Goal: Transaction & Acquisition: Purchase product/service

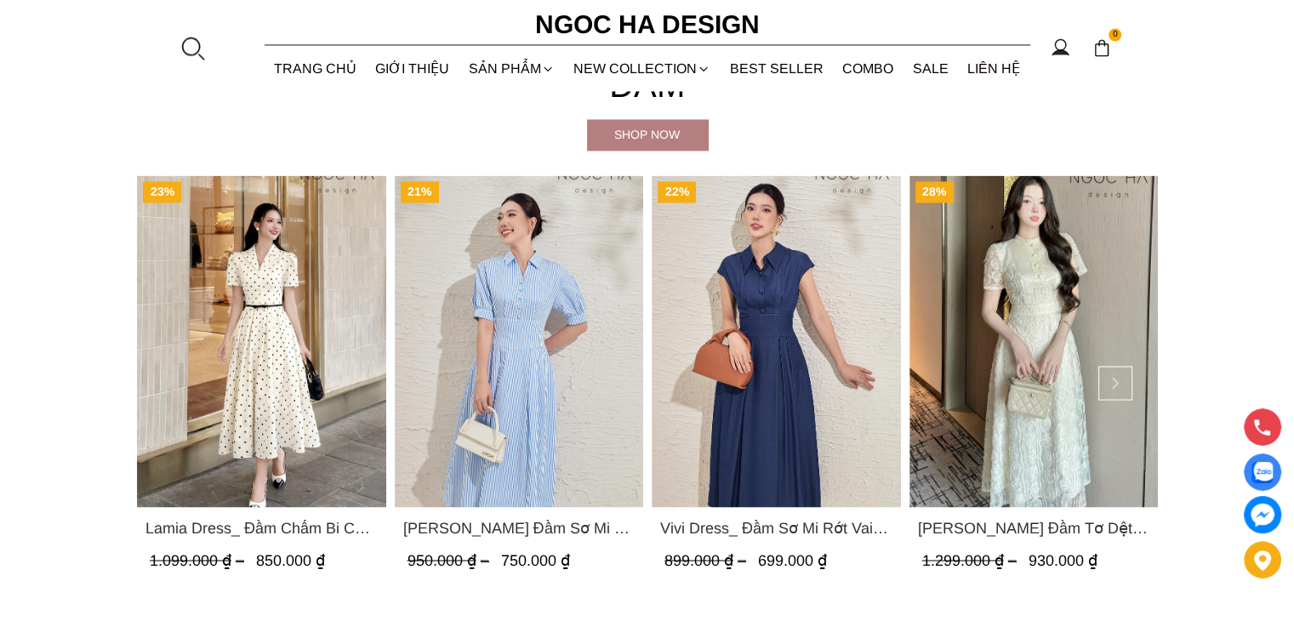
scroll to position [2978, 0]
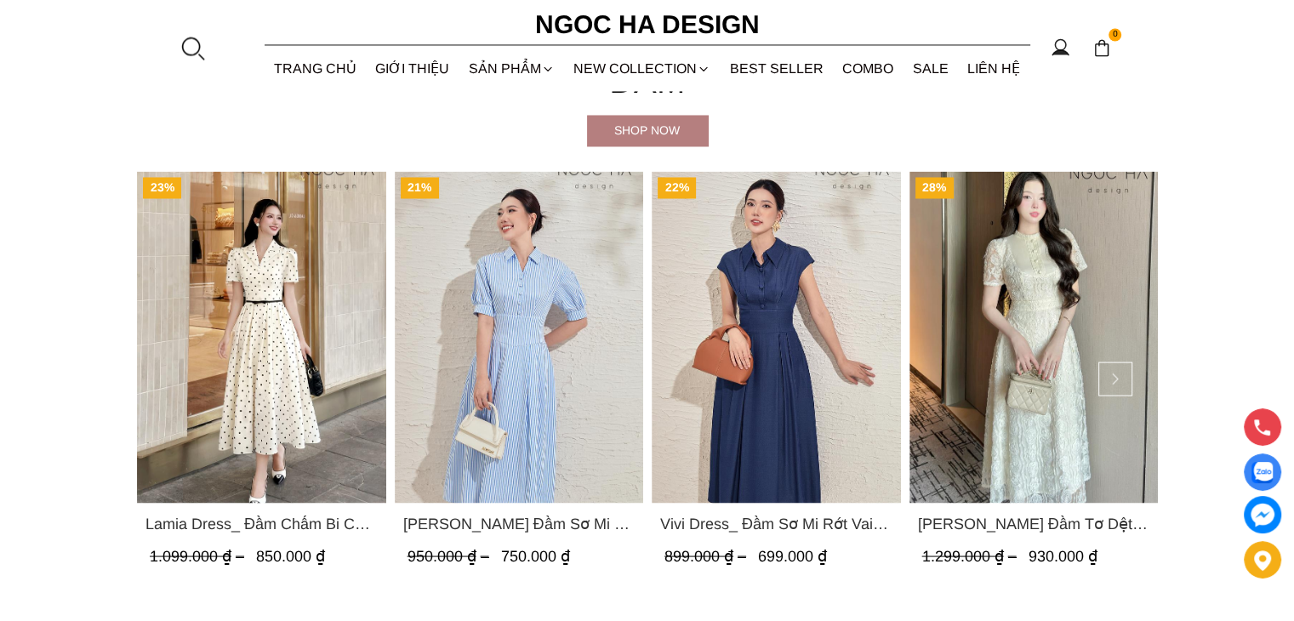
click at [255, 440] on img "Product image - Lamia Dress_ Đầm Chấm Bi Cổ Vest Màu Kem D1003" at bounding box center [261, 337] width 249 height 332
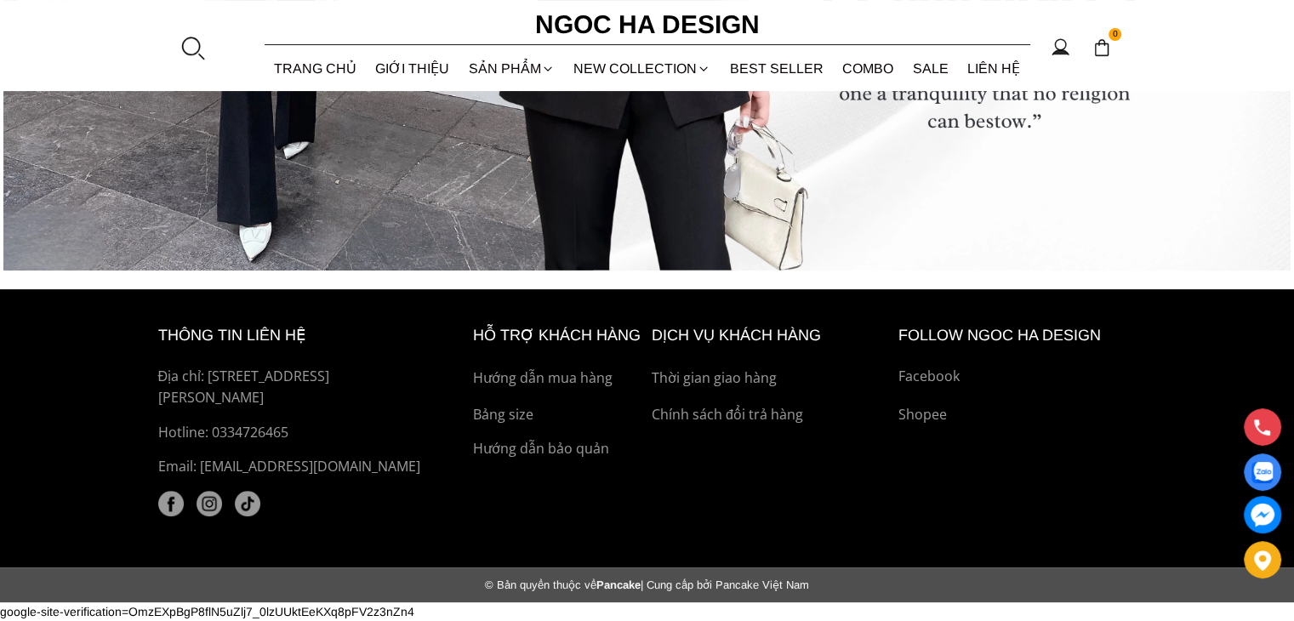
scroll to position [6863, 0]
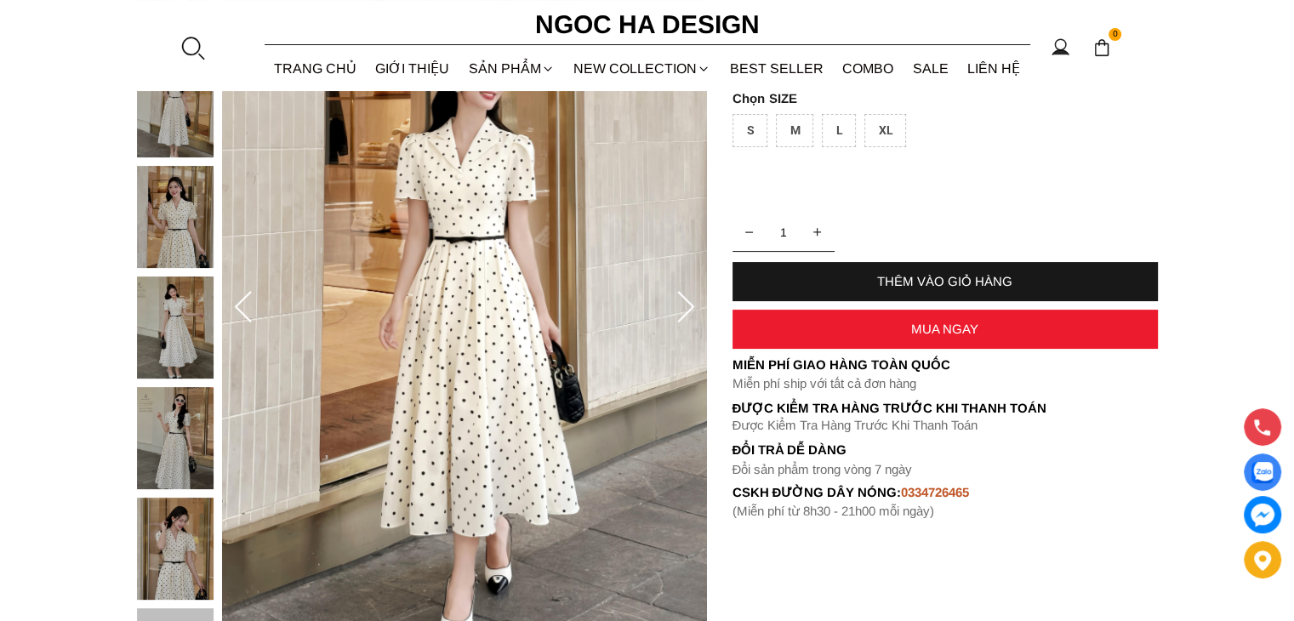
click at [191, 235] on img at bounding box center [175, 217] width 77 height 102
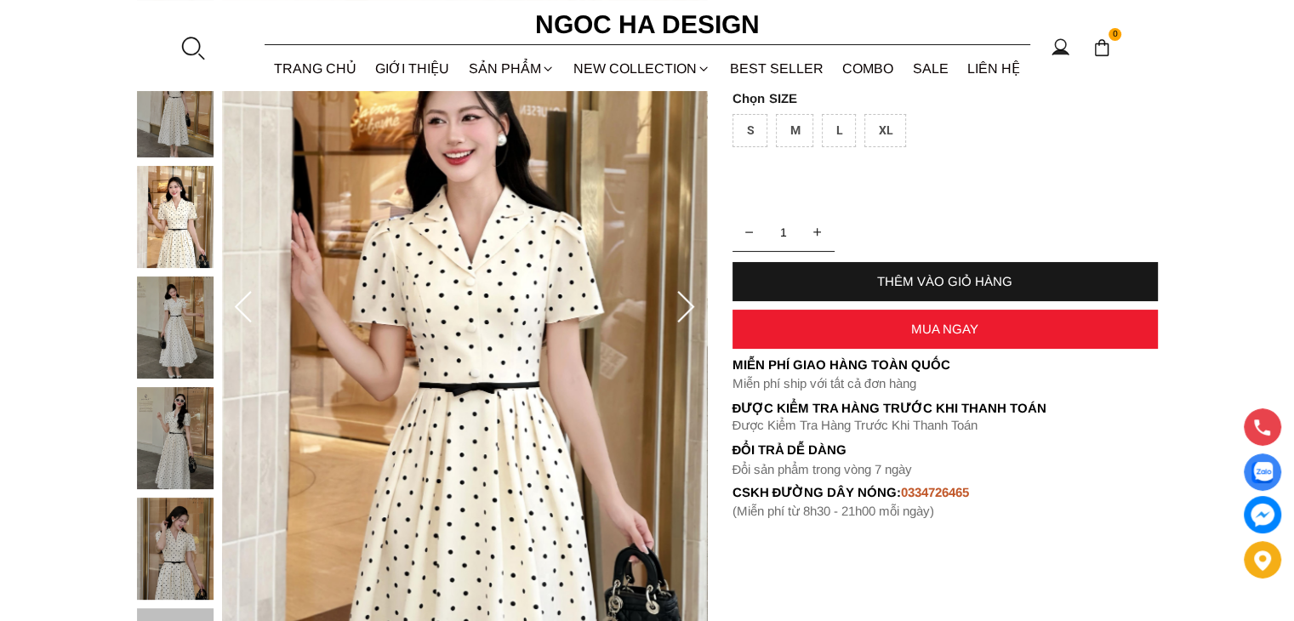
click at [160, 317] on img at bounding box center [175, 328] width 77 height 102
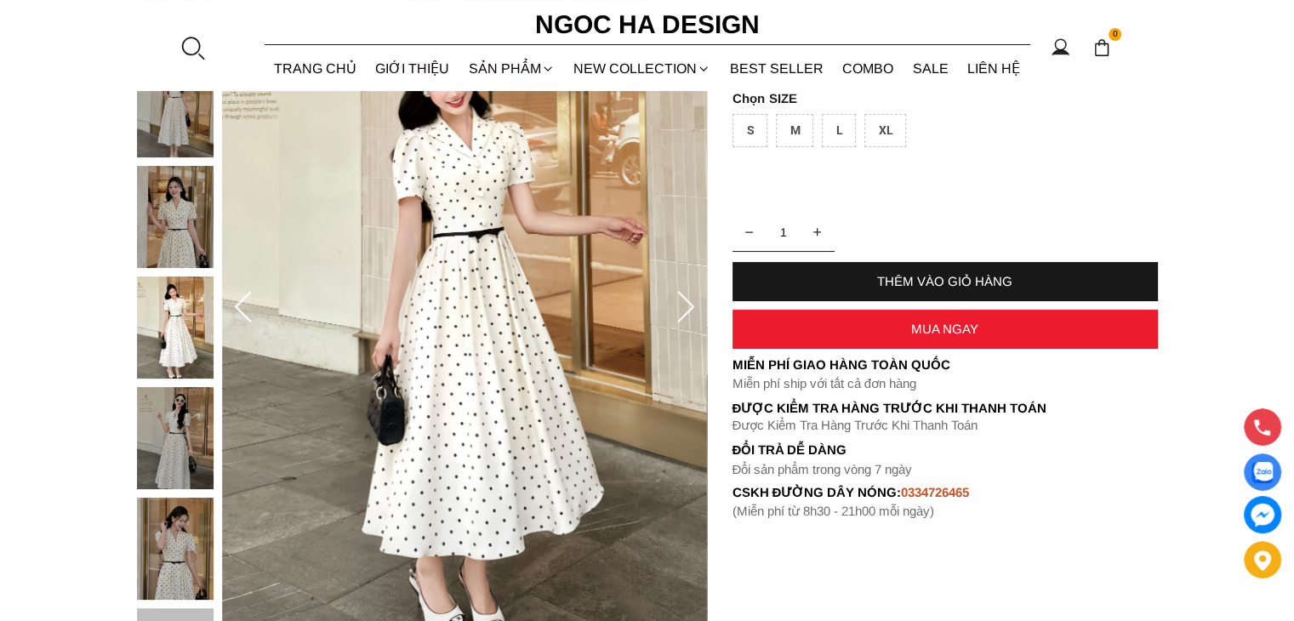
click at [183, 446] on img at bounding box center [175, 438] width 77 height 102
